Goal: Task Accomplishment & Management: Use online tool/utility

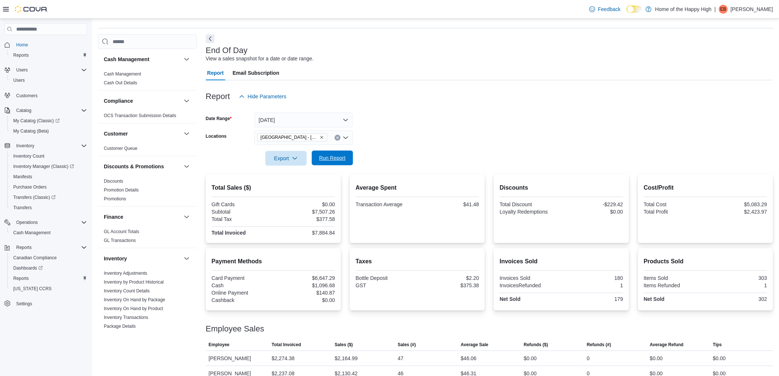
scroll to position [393, 0]
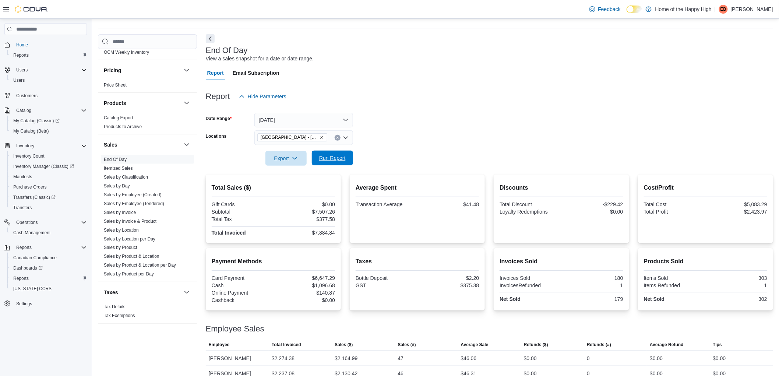
click at [337, 158] on span "Run Report" at bounding box center [332, 157] width 26 height 7
